Goal: Information Seeking & Learning: Learn about a topic

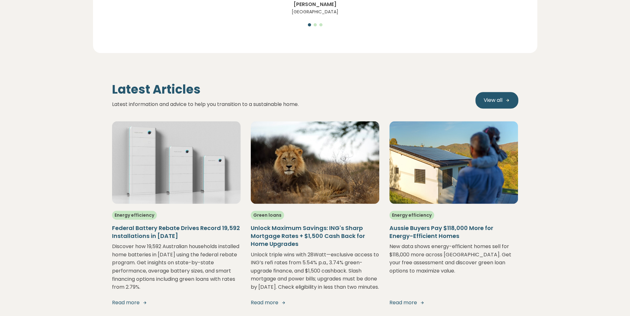
scroll to position [1217, 0]
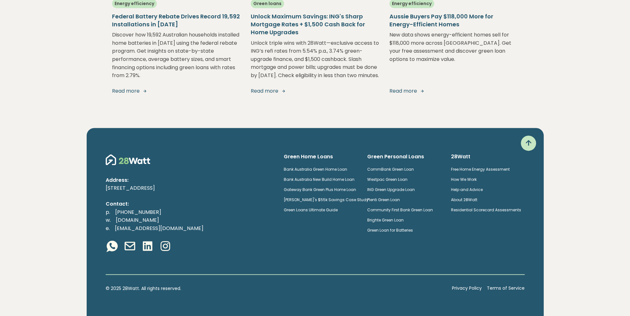
click at [398, 203] on link "Plenti Green Loan" at bounding box center [383, 199] width 33 height 5
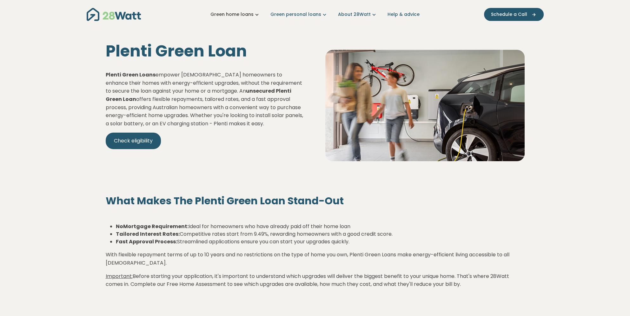
click at [257, 14] on icon "Main navigation" at bounding box center [257, 14] width 7 height 7
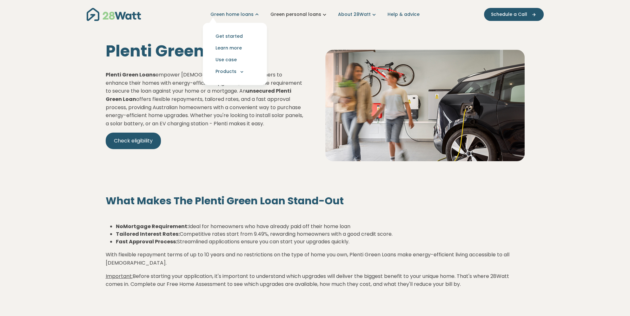
click at [284, 14] on link "Green personal loans" at bounding box center [299, 14] width 57 height 7
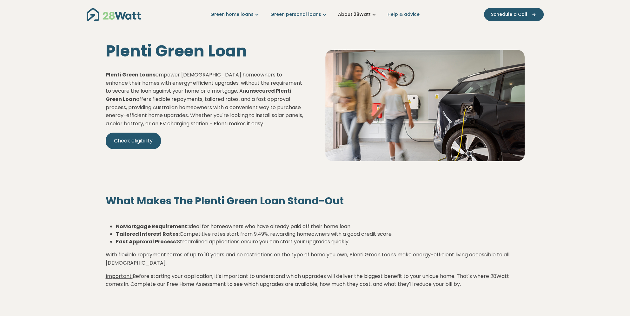
click at [347, 13] on link "About 28Watt" at bounding box center [357, 14] width 39 height 7
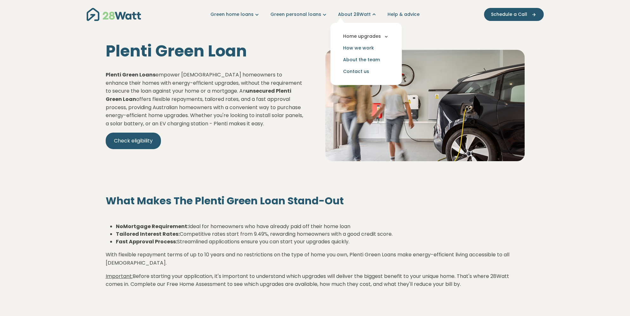
click at [384, 36] on icon "Main navigation" at bounding box center [387, 37] width 6 height 6
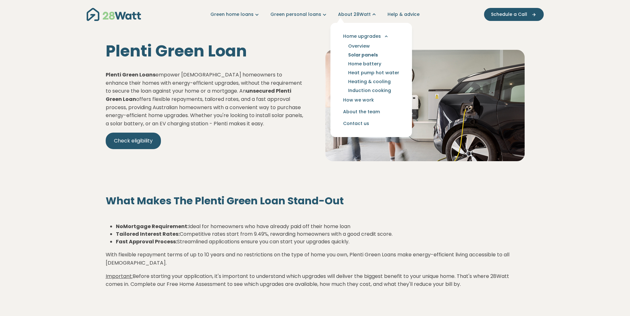
click at [371, 55] on link "Solar panels" at bounding box center [363, 54] width 45 height 9
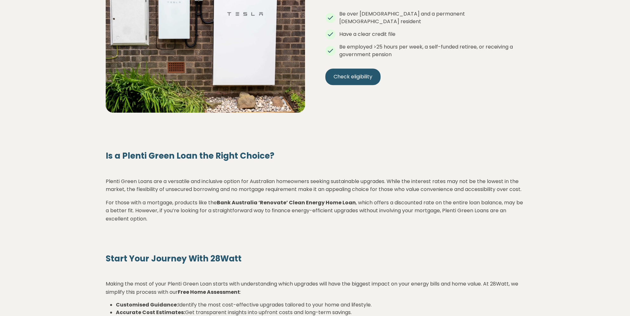
scroll to position [582, 0]
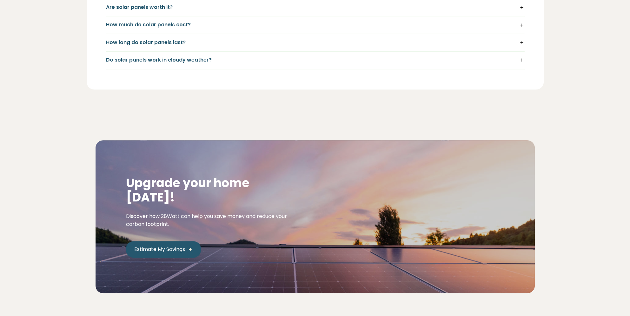
scroll to position [877, 0]
